Goal: Information Seeking & Learning: Learn about a topic

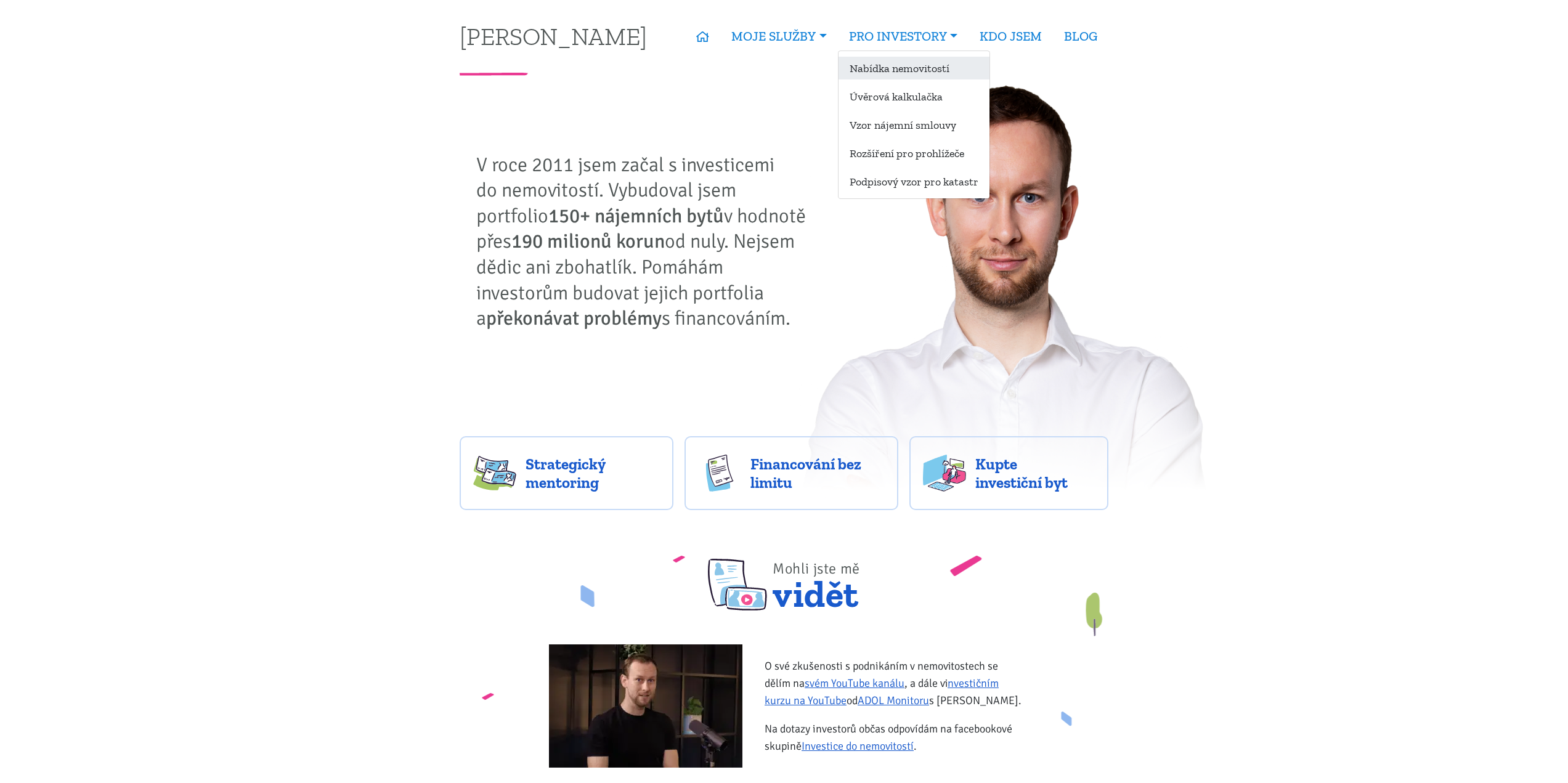
click at [881, 75] on link "Nabídka nemovitostí" at bounding box center [914, 68] width 151 height 22
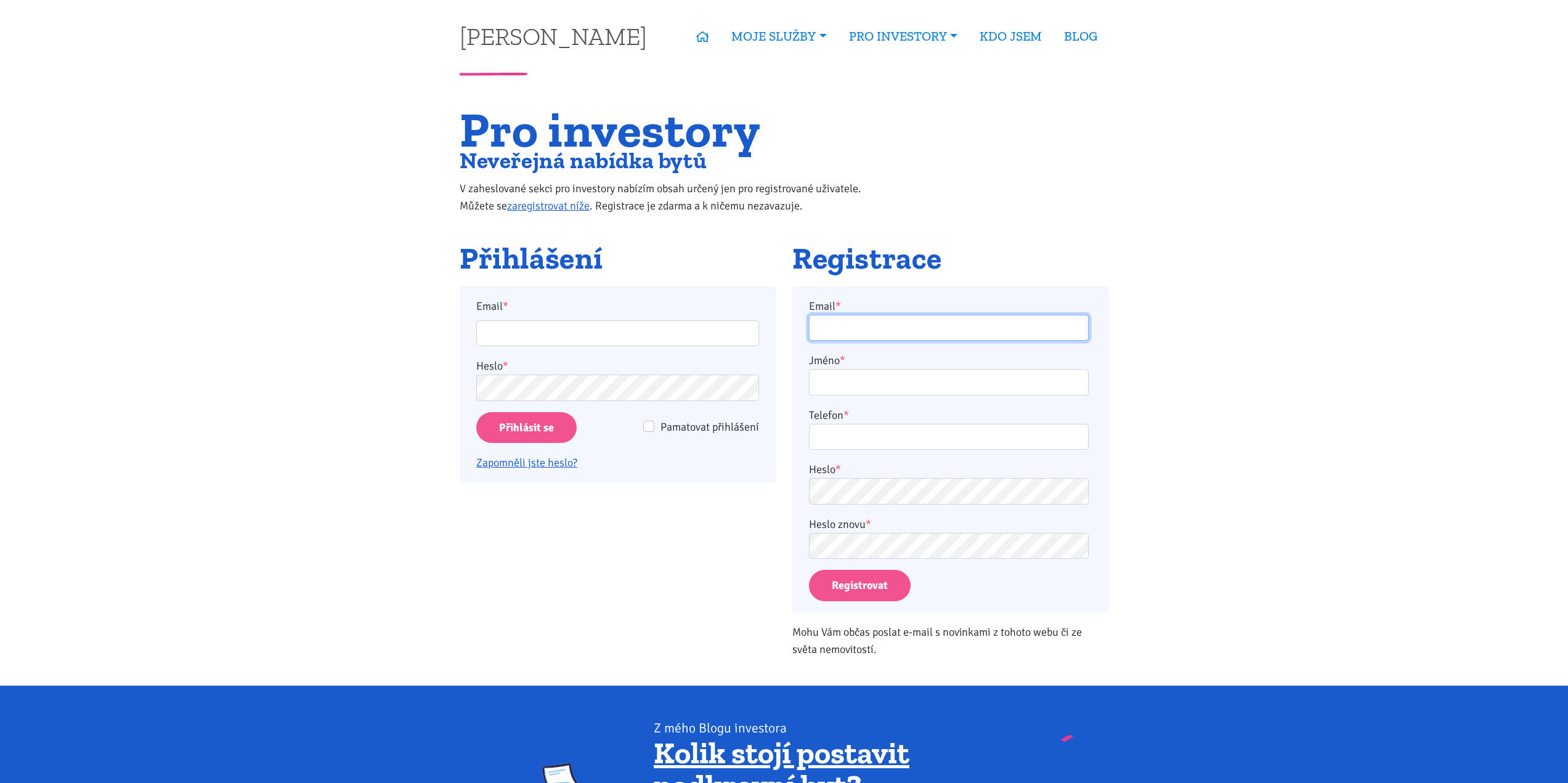
type input "radon.jiri@icloud.com"
click at [492, 431] on input "Přihlásit se" at bounding box center [526, 428] width 100 height 31
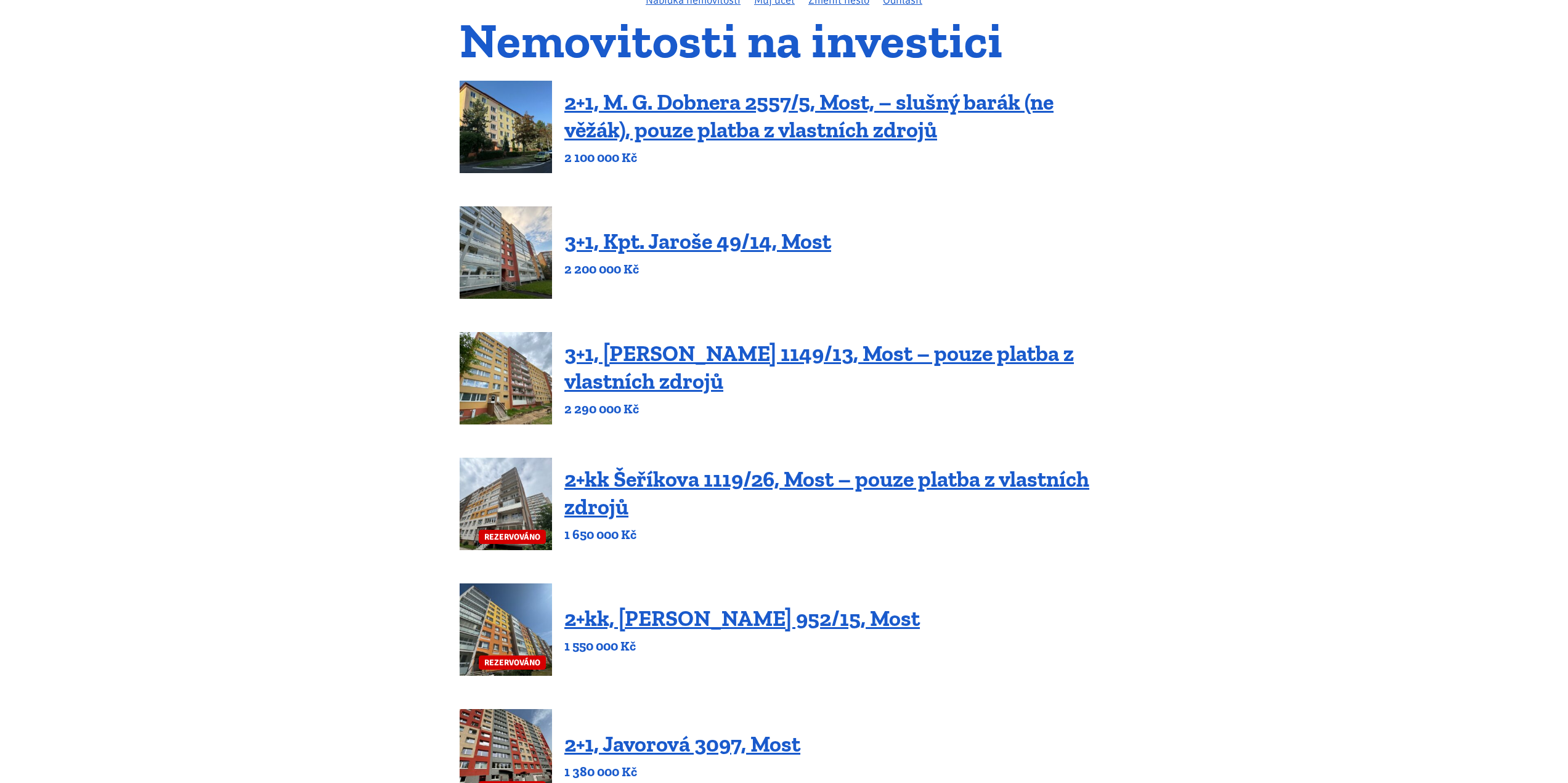
scroll to position [124, 0]
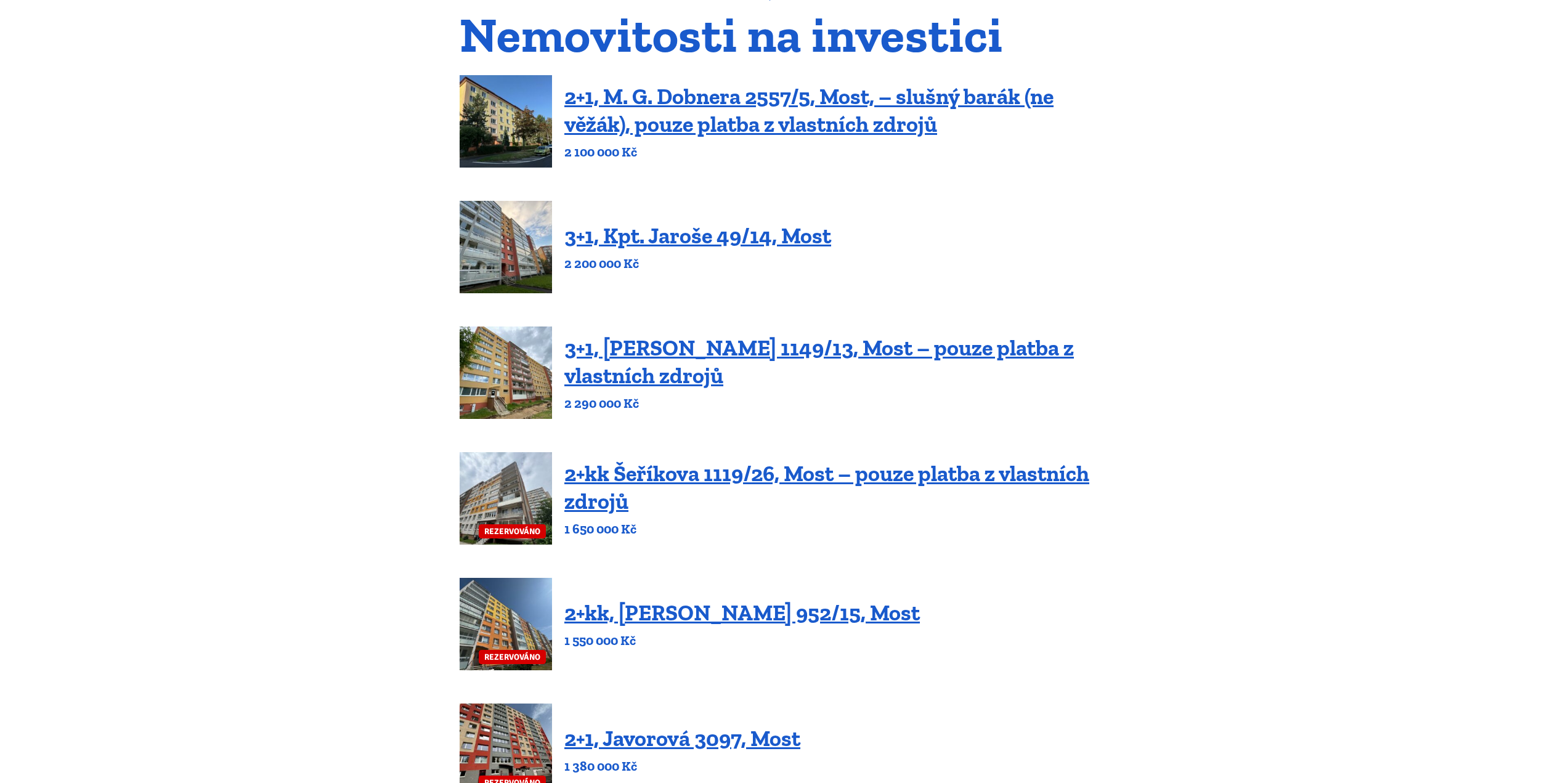
drag, startPoint x: 678, startPoint y: 125, endPoint x: 685, endPoint y: 157, distance: 32.8
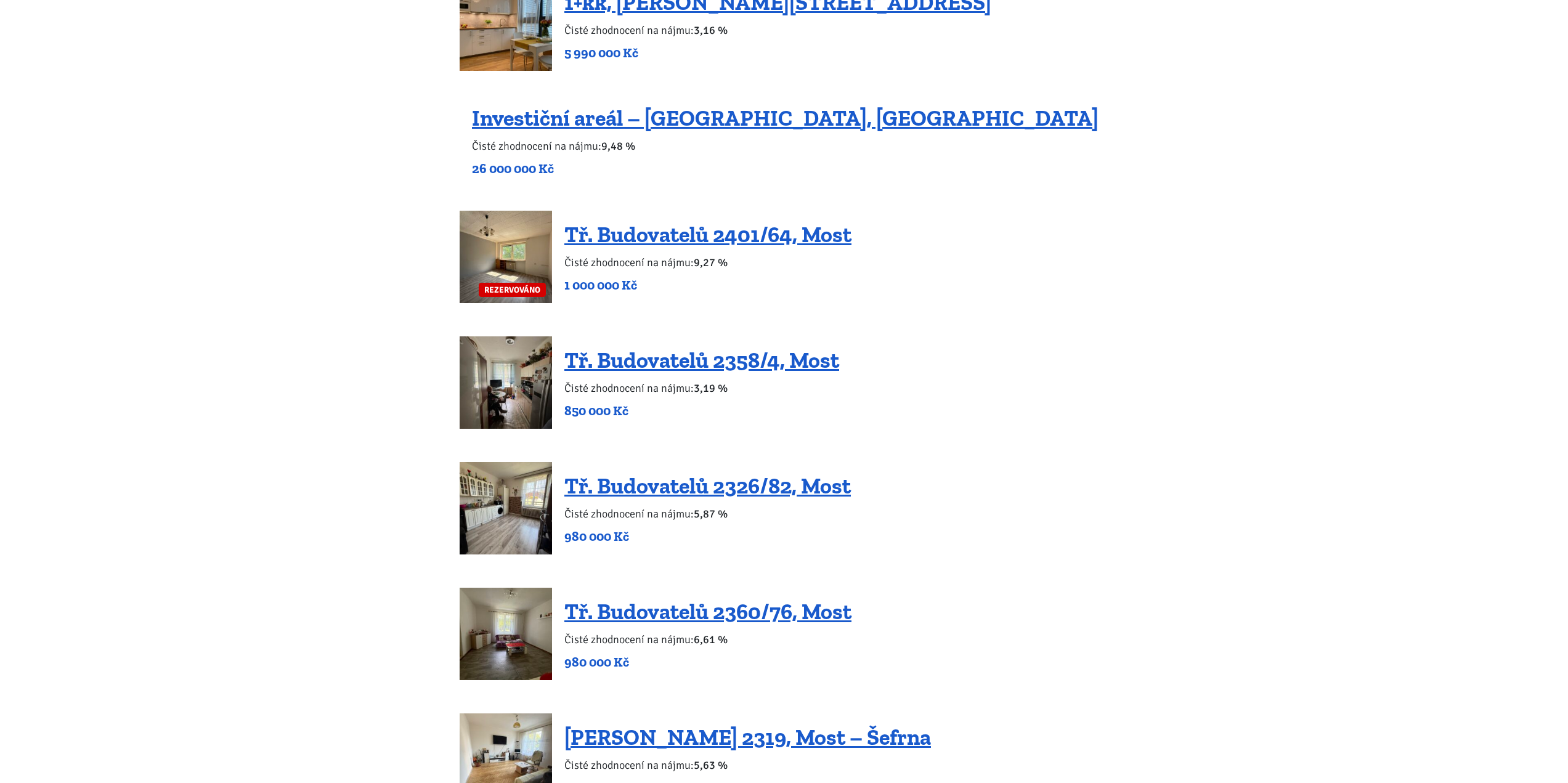
scroll to position [1109, 0]
drag, startPoint x: 747, startPoint y: 235, endPoint x: 763, endPoint y: 317, distance: 83.5
drag, startPoint x: 763, startPoint y: 359, endPoint x: 758, endPoint y: 423, distance: 64.2
drag, startPoint x: 756, startPoint y: 480, endPoint x: 755, endPoint y: 492, distance: 12.0
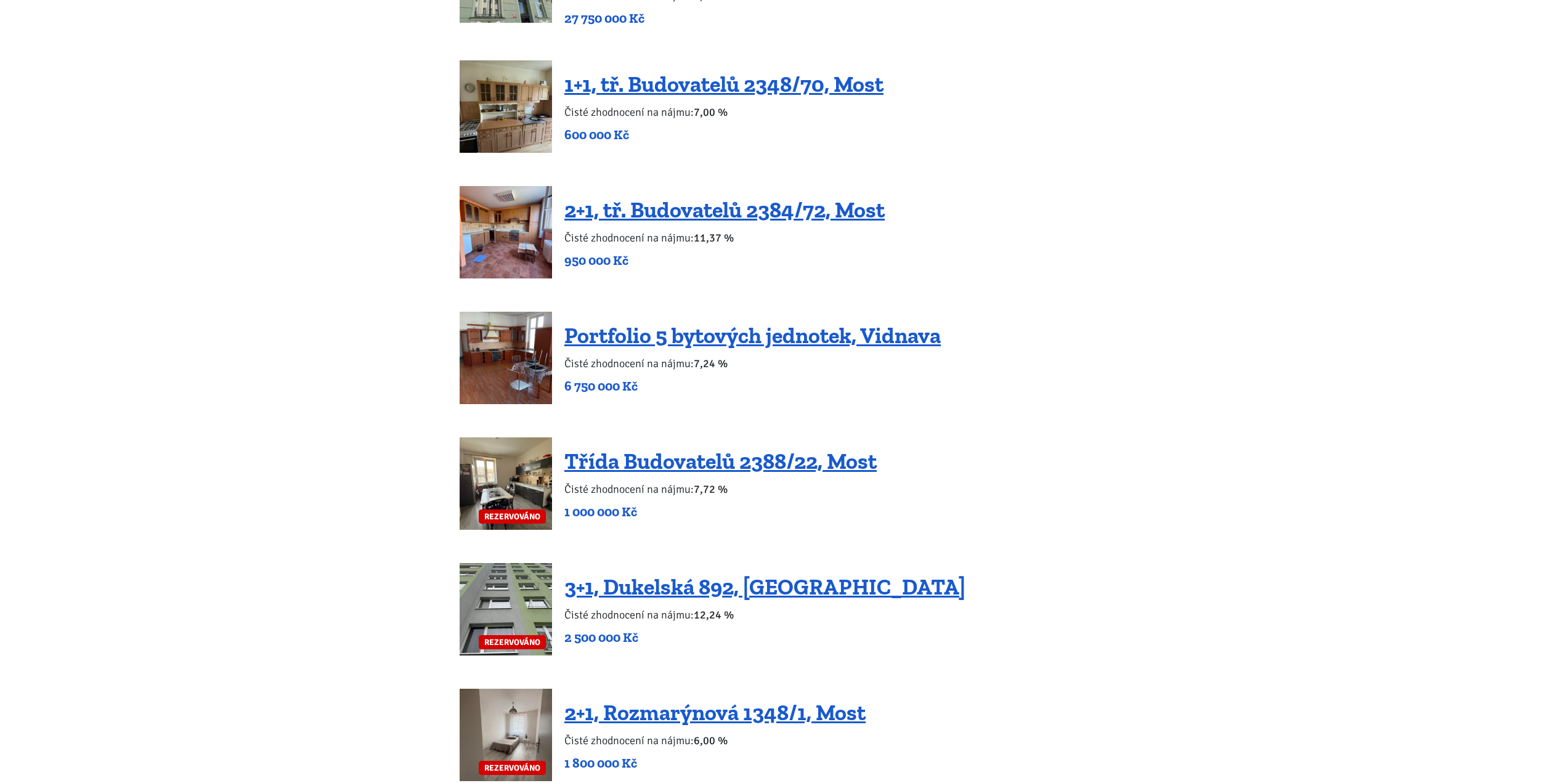
scroll to position [2465, 0]
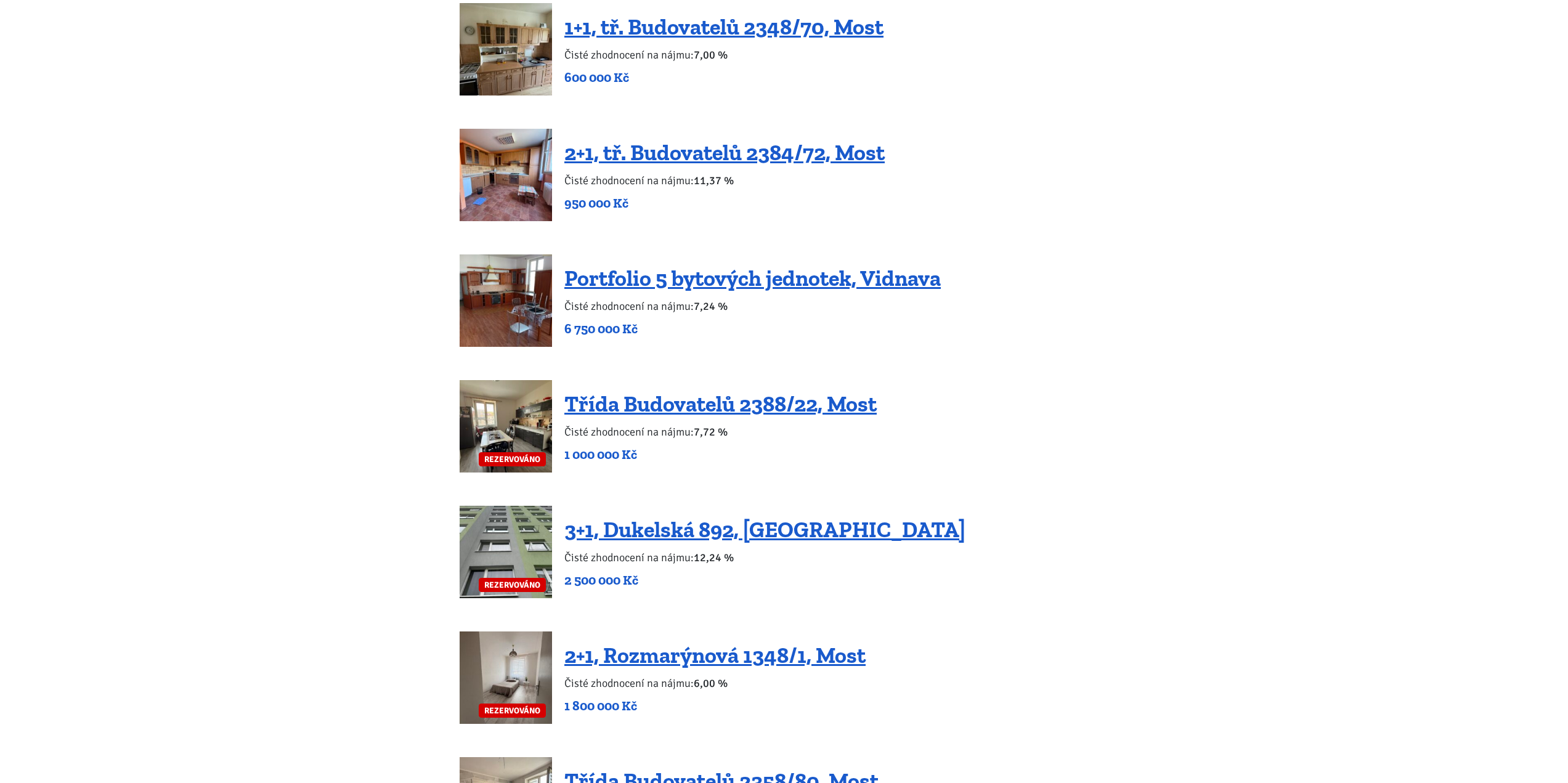
drag, startPoint x: 734, startPoint y: 390, endPoint x: 748, endPoint y: 559, distance: 169.6
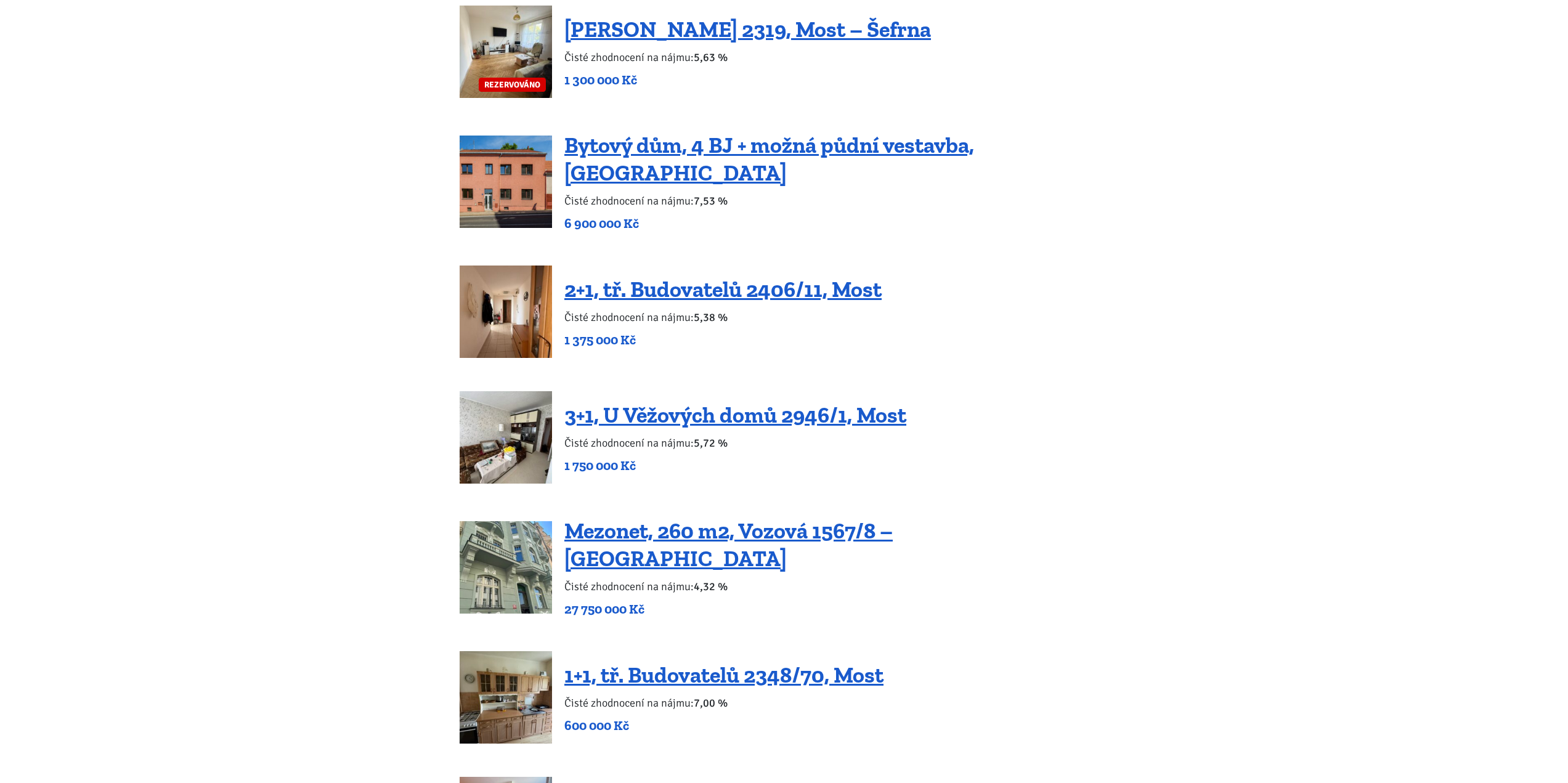
scroll to position [1479, 0]
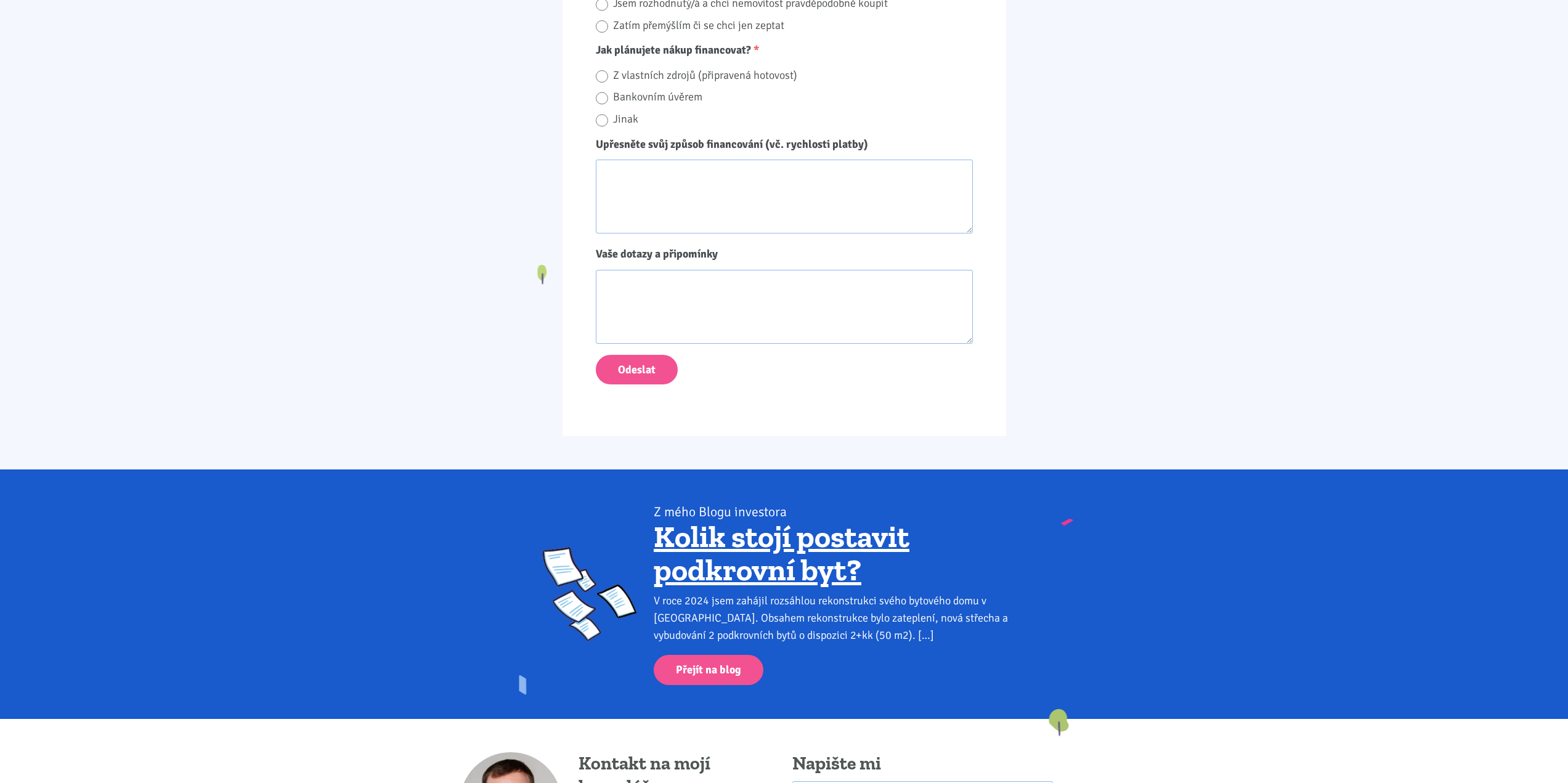
scroll to position [1294, 0]
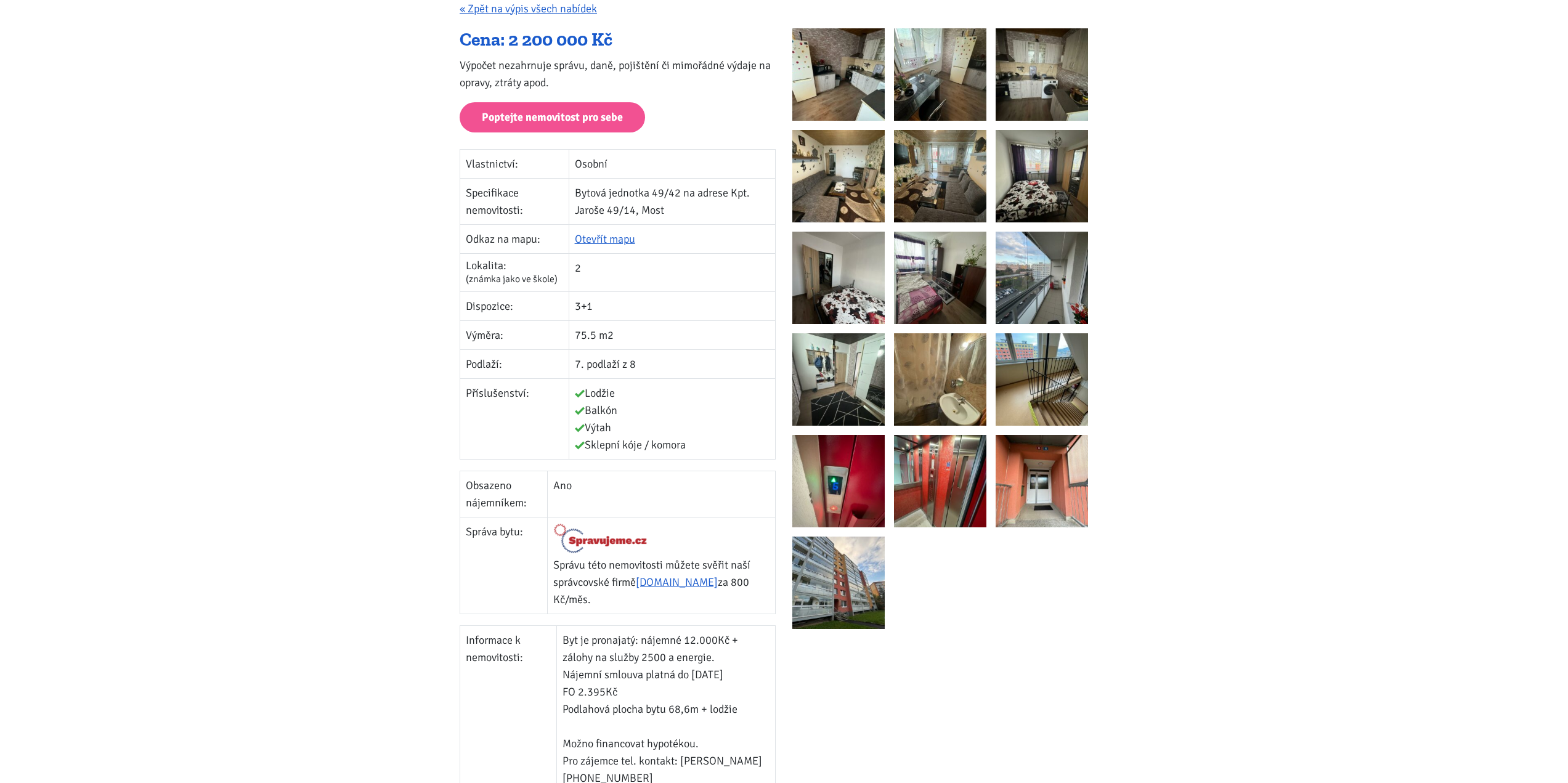
scroll to position [185, 0]
